Goal: Information Seeking & Learning: Learn about a topic

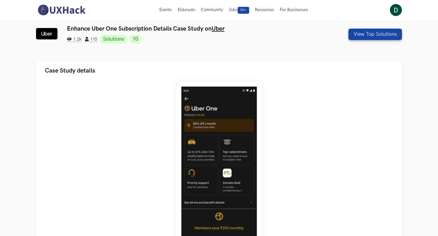
click at [67, 11] on img at bounding box center [61, 10] width 51 height 12
click at [42, 8] on img at bounding box center [61, 10] width 51 height 12
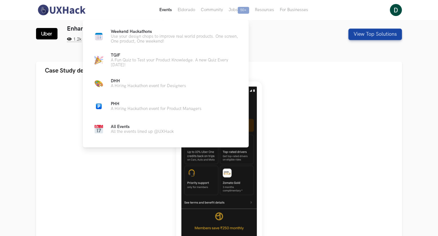
click at [175, 10] on button "Events Live" at bounding box center [166, 10] width 18 height 20
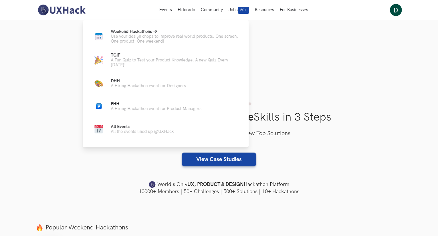
click at [159, 37] on p "Use your design chops to improve real world products. One screen, One product, …" at bounding box center [175, 39] width 129 height 10
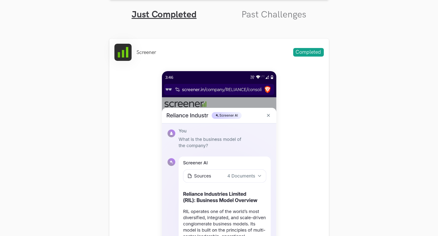
scroll to position [401, 0]
